Goal: Task Accomplishment & Management: Use online tool/utility

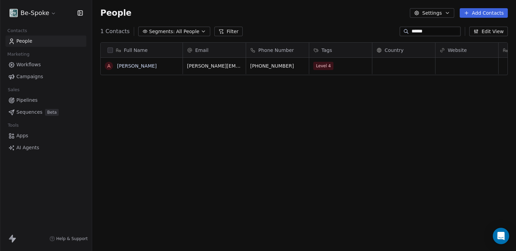
scroll to position [215, 419]
type input "*"
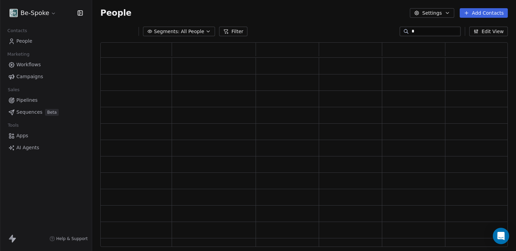
scroll to position [199, 402]
drag, startPoint x: 424, startPoint y: 32, endPoint x: 400, endPoint y: 30, distance: 23.6
click at [400, 30] on div "*" at bounding box center [429, 32] width 61 height 10
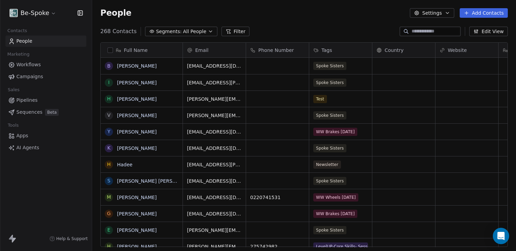
scroll to position [215, 419]
click at [428, 34] on input at bounding box center [435, 31] width 48 height 7
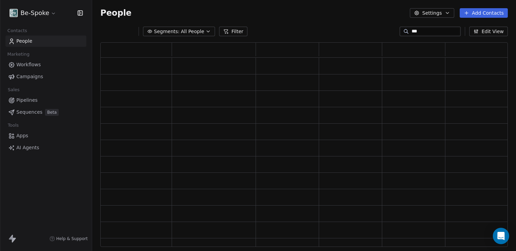
scroll to position [199, 402]
type input "***"
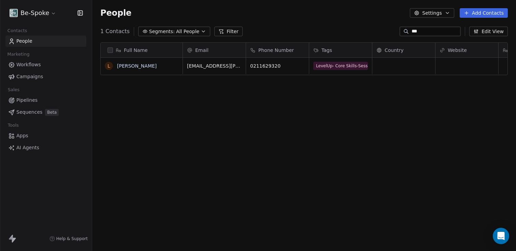
scroll to position [215, 419]
click at [338, 72] on span "LevelUP-Core Skills- Session 3-27th July 2025" at bounding box center [359, 76] width 93 height 8
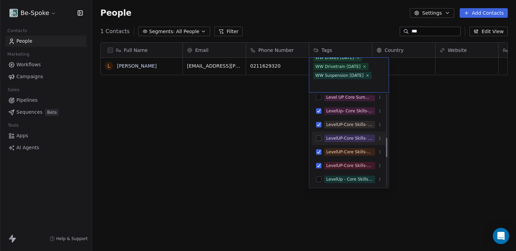
scroll to position [205, 0]
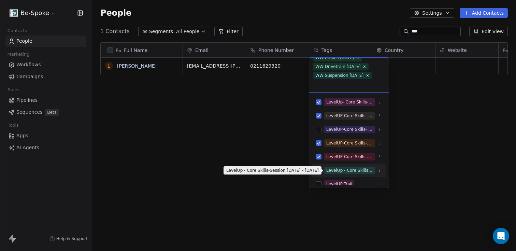
click at [338, 168] on div "LevelUp - Core Skills-Session 6 - 24th Aug 25" at bounding box center [349, 170] width 47 height 6
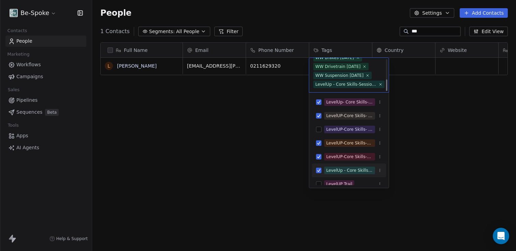
scroll to position [61, 0]
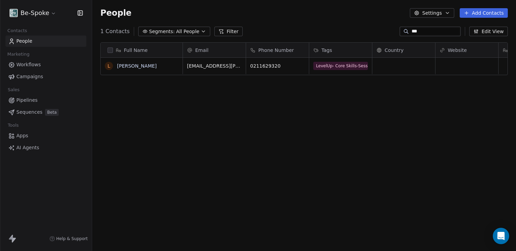
click at [445, 101] on html "Be-Spoke Contacts People Marketing Workflows Campaigns Sales Pipelines Sequence…" at bounding box center [258, 125] width 516 height 251
